Goal: Check status: Check status

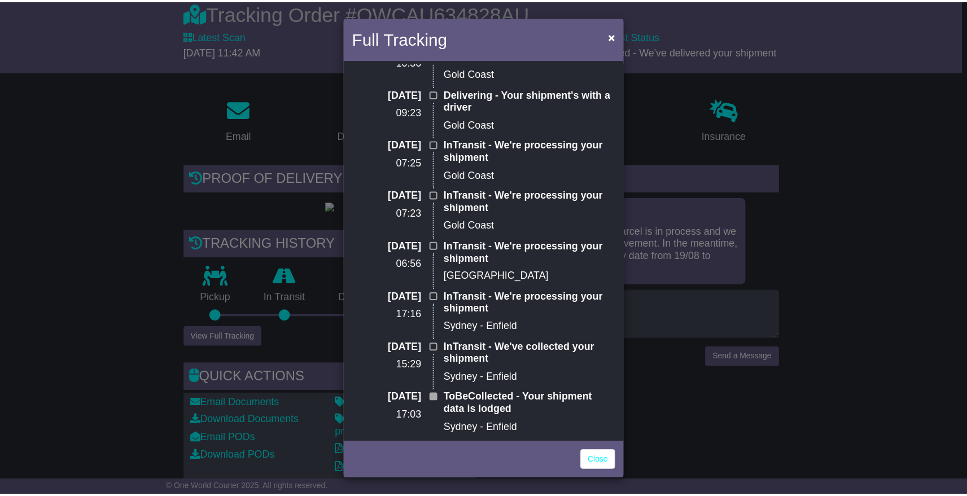
scroll to position [287, 0]
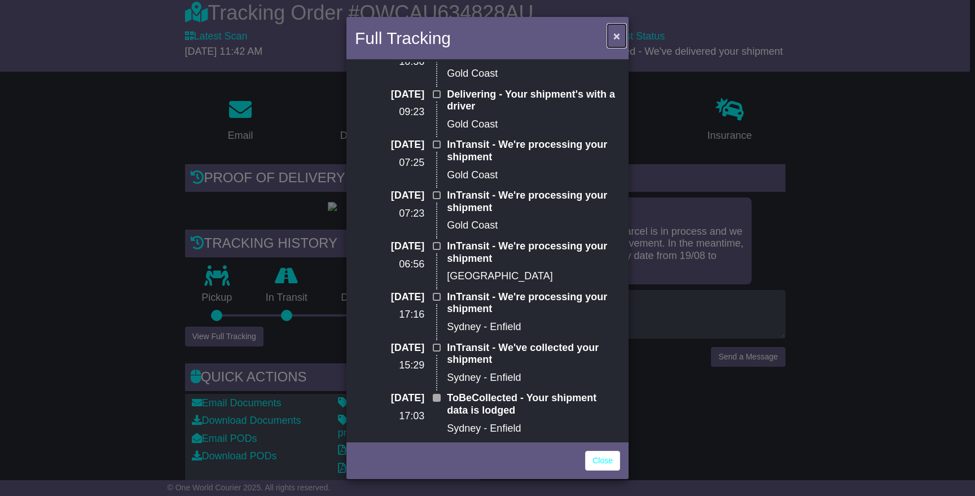
click at [614, 33] on span "×" at bounding box center [617, 35] width 7 height 13
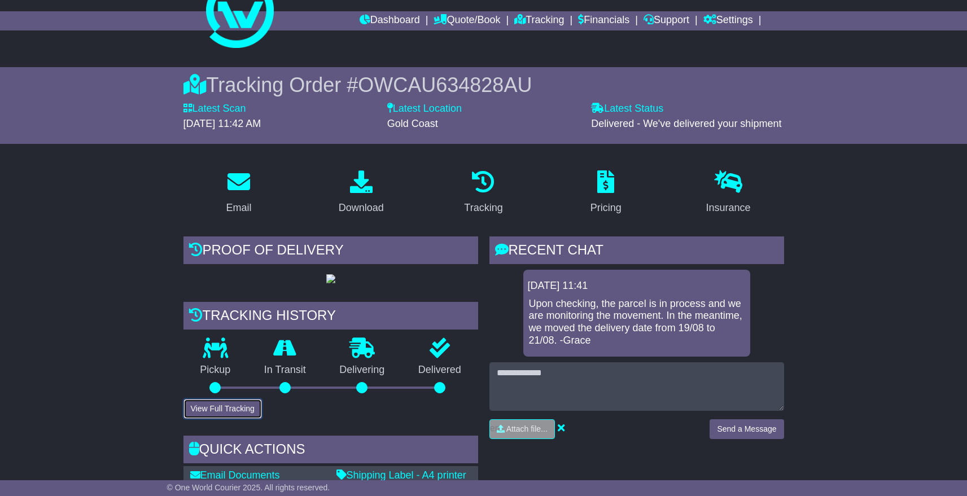
scroll to position [0, 0]
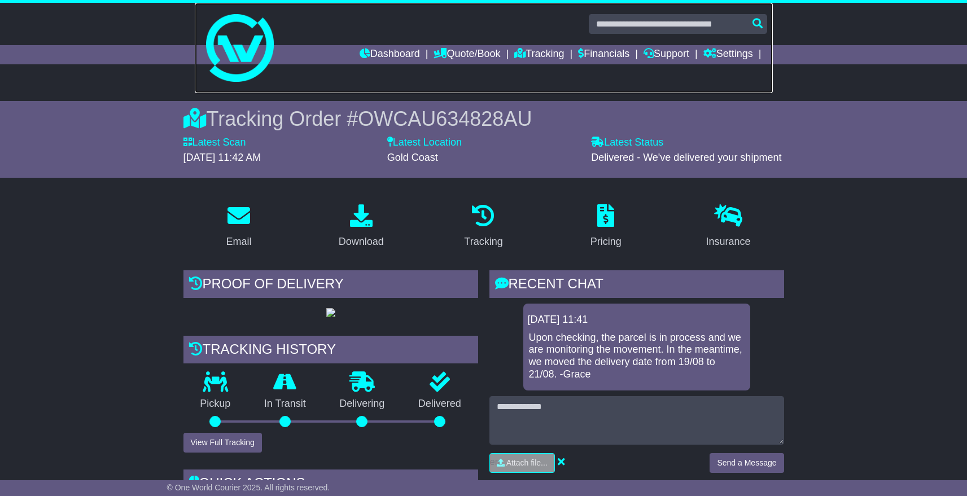
click at [229, 40] on img at bounding box center [240, 48] width 68 height 68
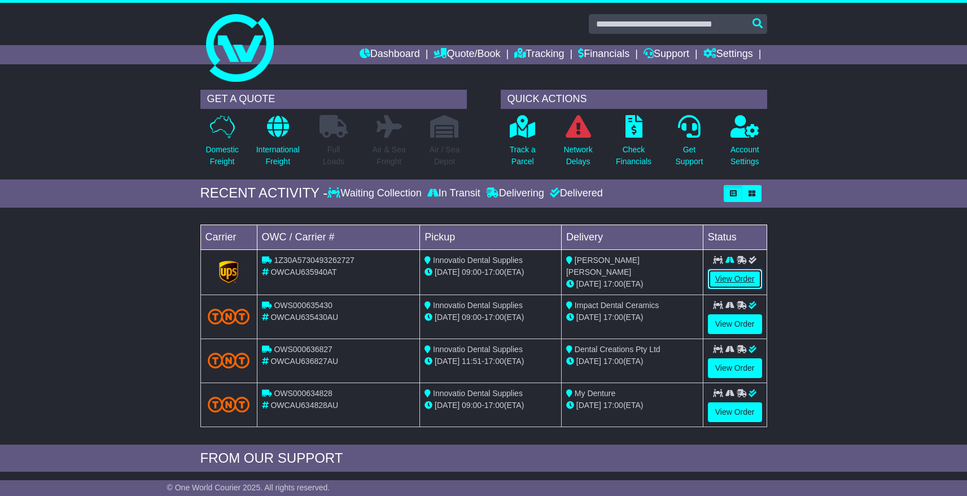
click at [730, 278] on link "View Order" at bounding box center [735, 279] width 54 height 20
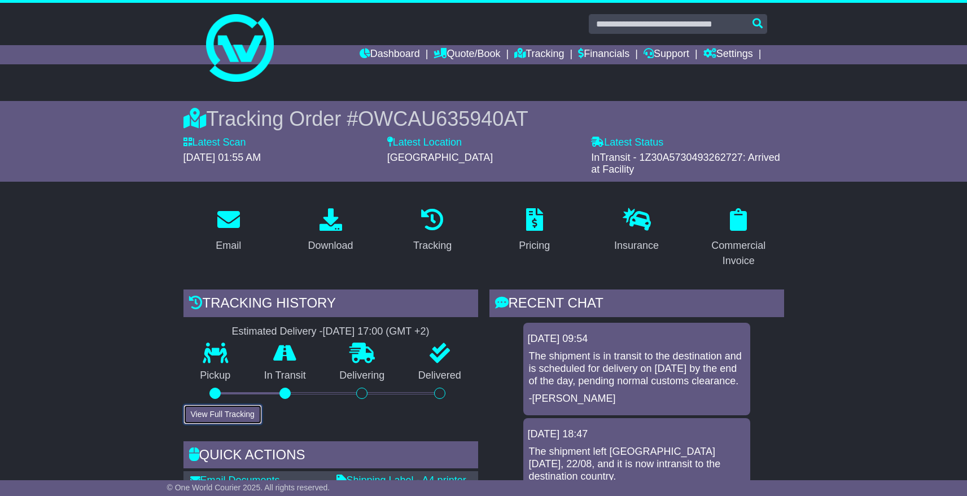
click at [232, 412] on button "View Full Tracking" at bounding box center [222, 415] width 78 height 20
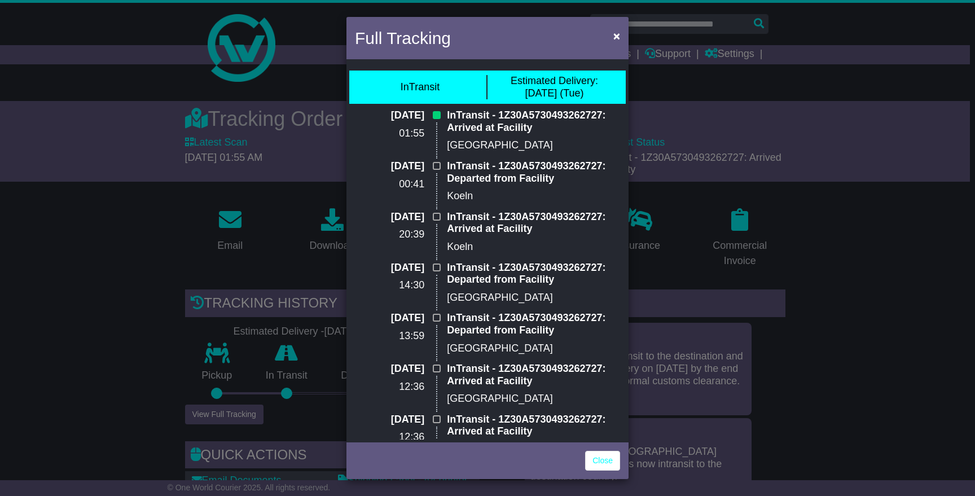
click at [728, 387] on div "Full Tracking × InTransit Estimated Delivery: 26 Aug (Tue) 25 Aug 2025 01:55 In…" at bounding box center [487, 248] width 975 height 496
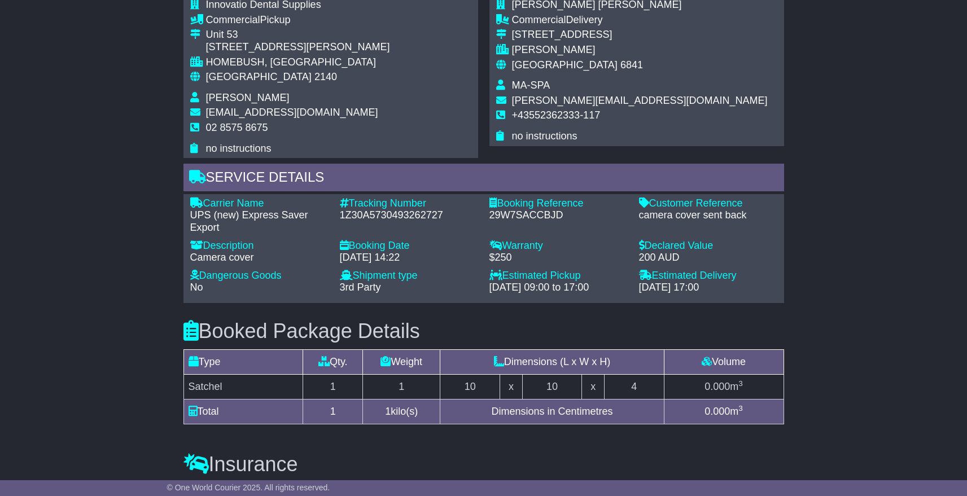
scroll to position [961, 0]
